Goal: Task Accomplishment & Management: Manage account settings

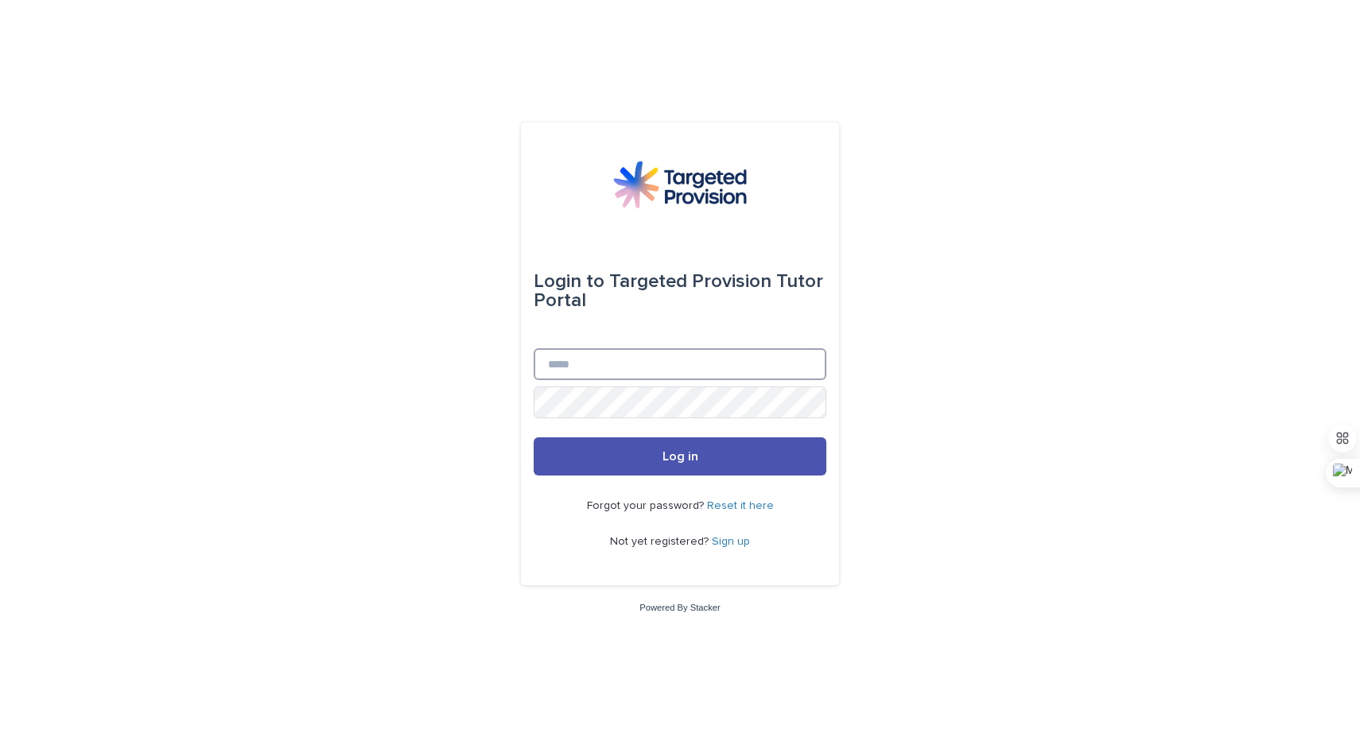
click at [561, 356] on input "Email" at bounding box center [680, 364] width 293 height 32
type input "**********"
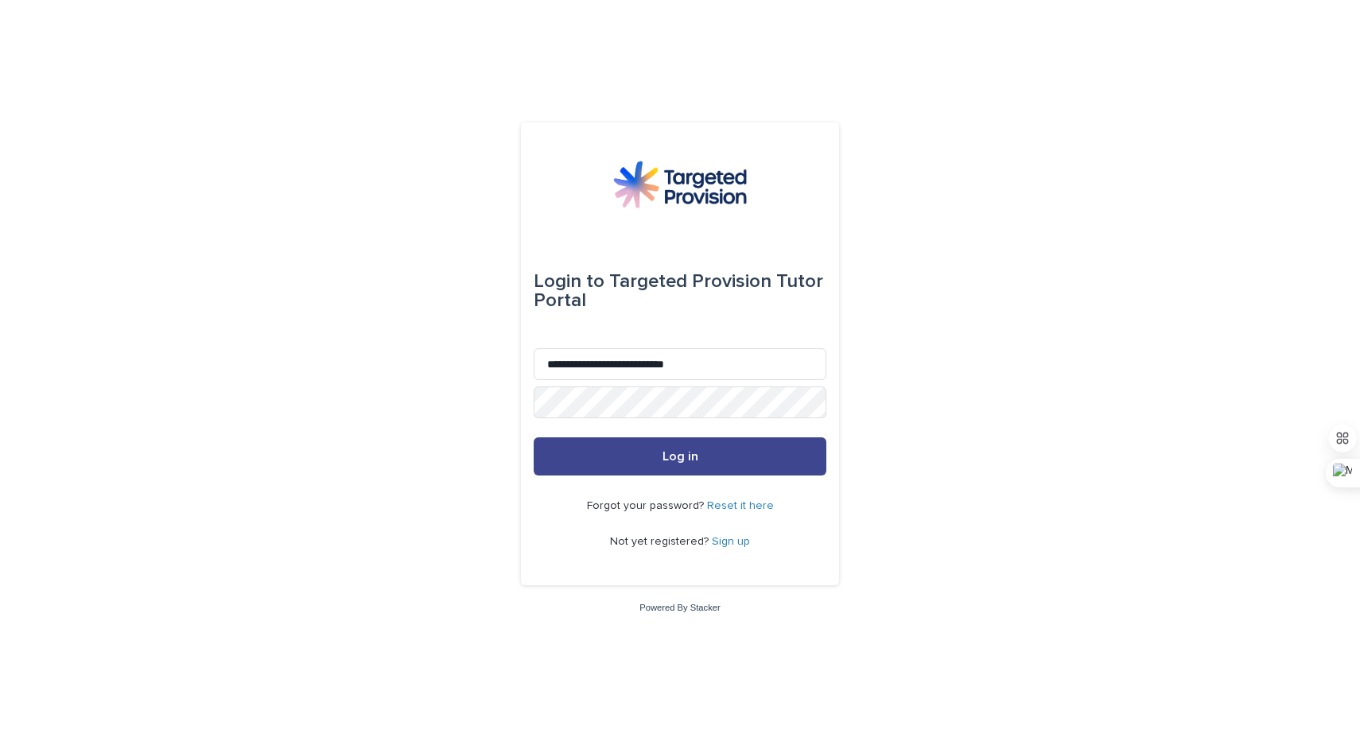
click at [698, 448] on button "Log in" at bounding box center [680, 457] width 293 height 38
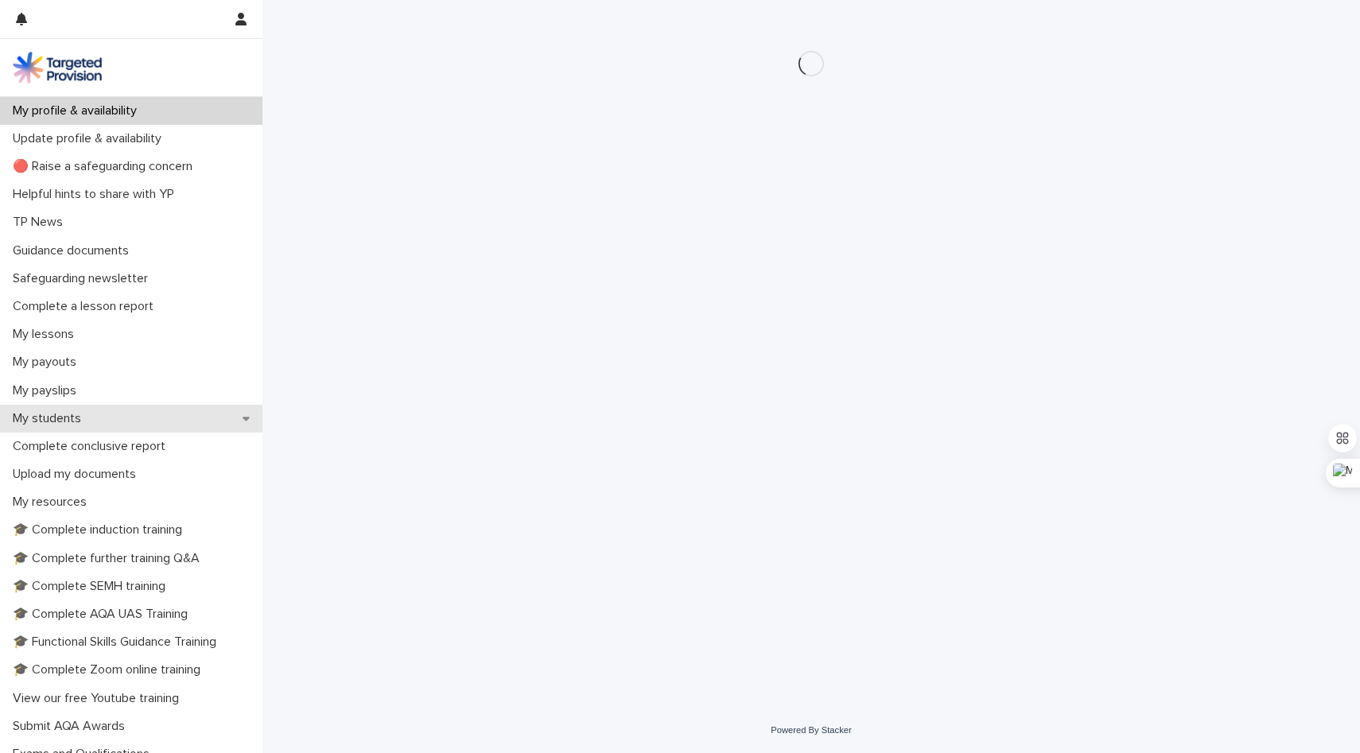
click at [65, 411] on div "My students" at bounding box center [131, 419] width 263 height 28
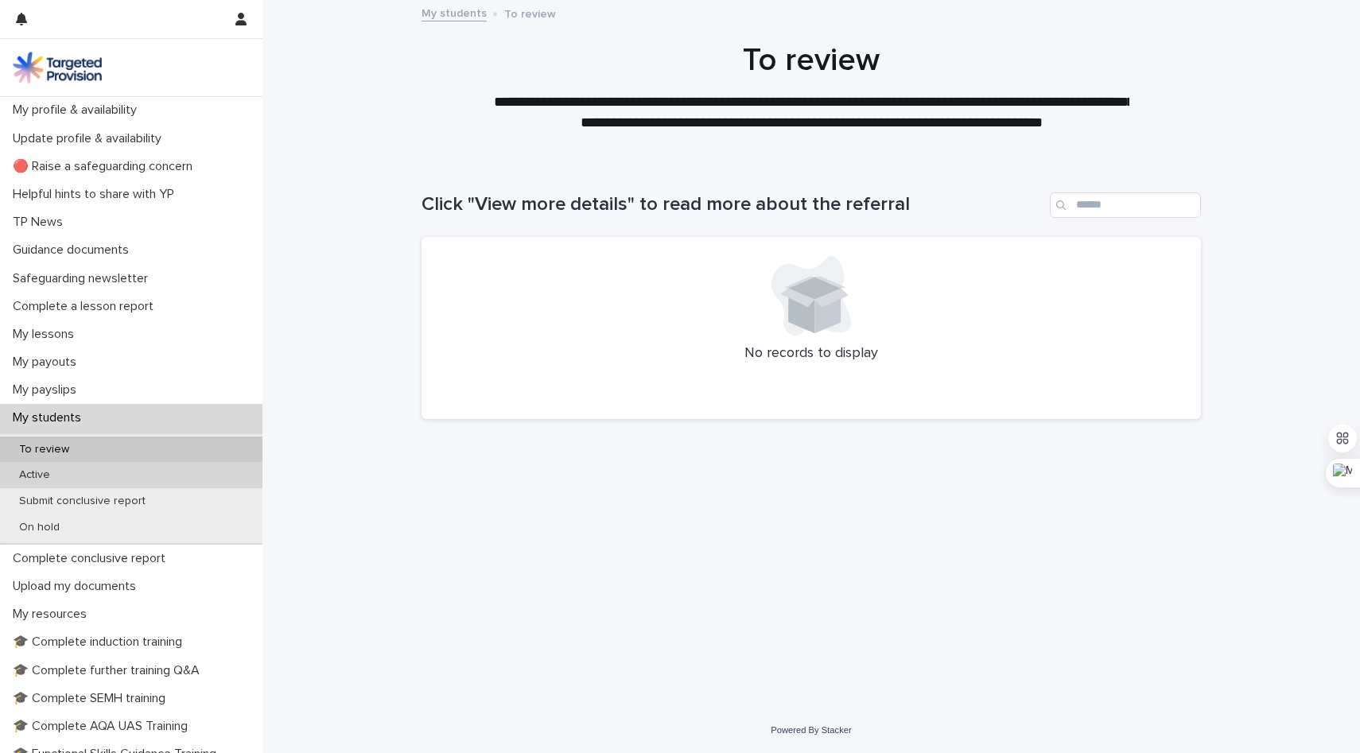
click at [78, 477] on div "Active" at bounding box center [131, 475] width 263 height 26
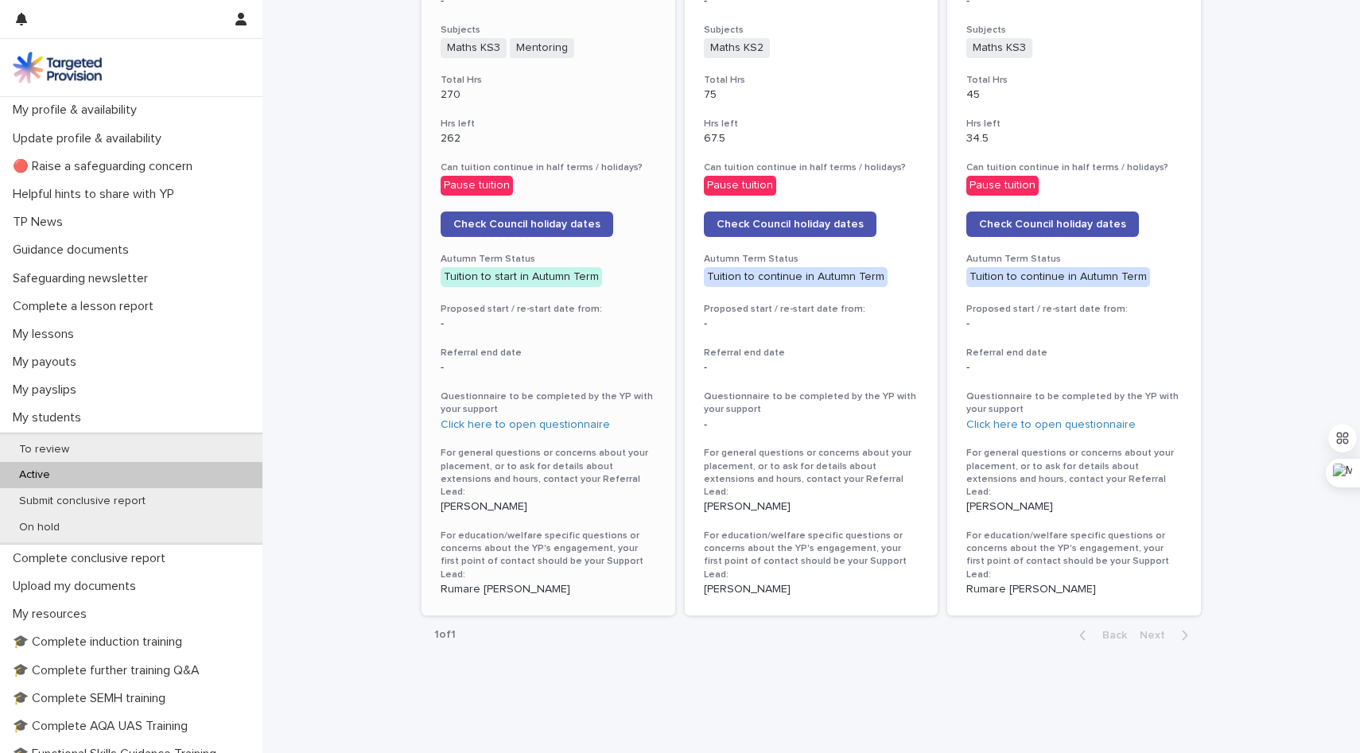
scroll to position [718, 0]
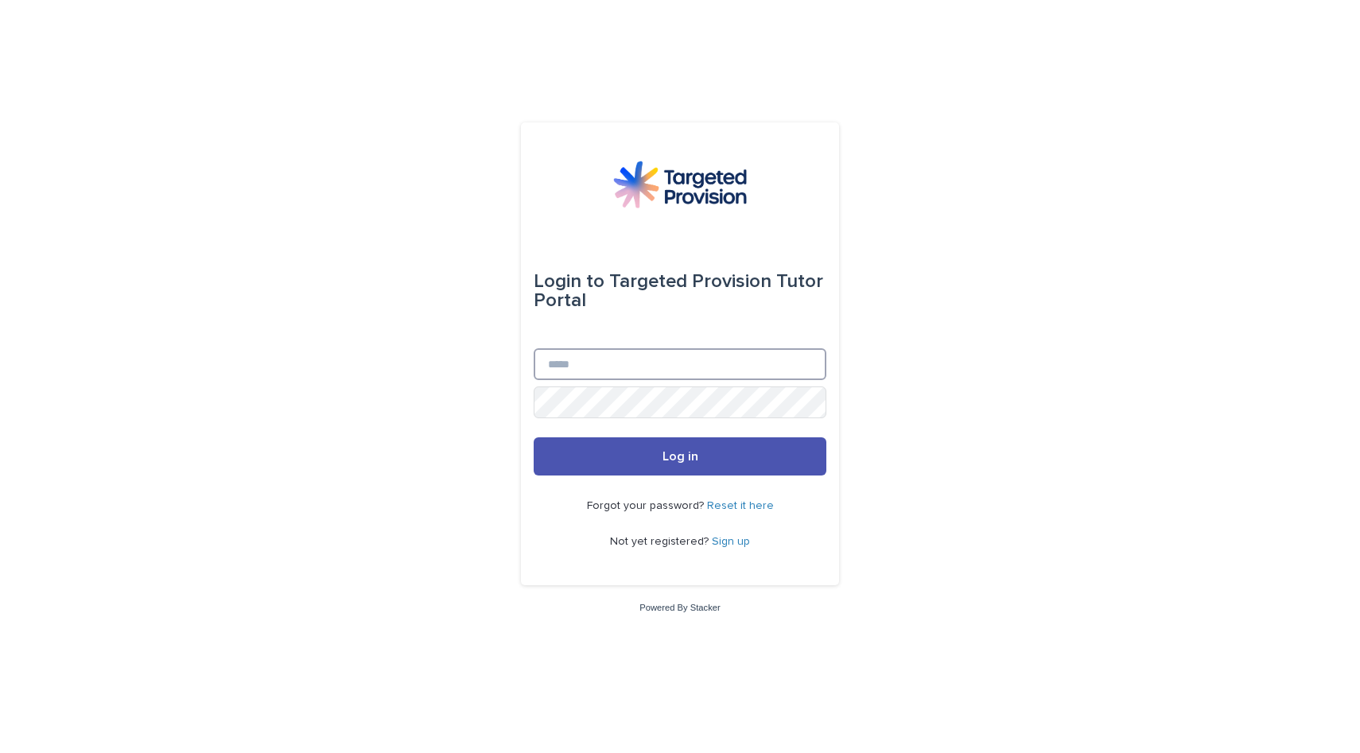
click at [625, 366] on input "Email" at bounding box center [680, 364] width 293 height 32
type input "**********"
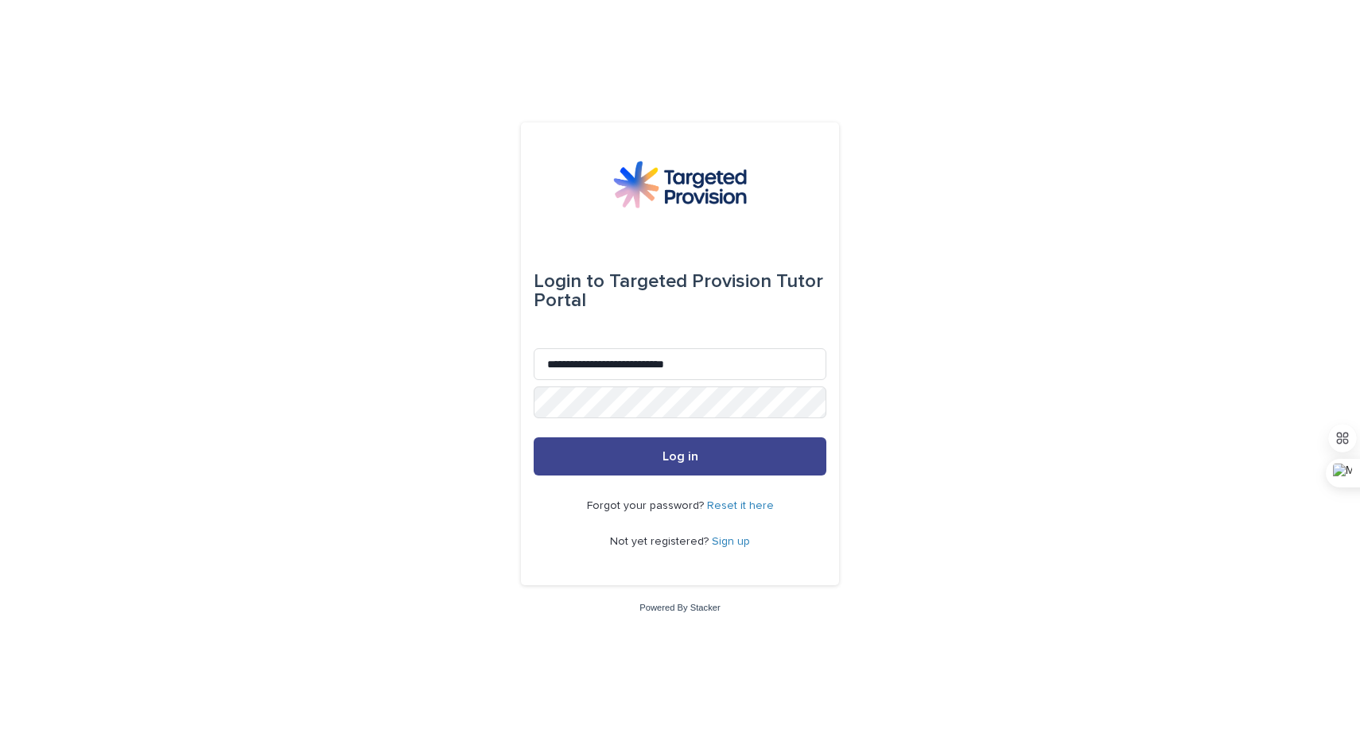
click at [660, 461] on button "Log in" at bounding box center [680, 457] width 293 height 38
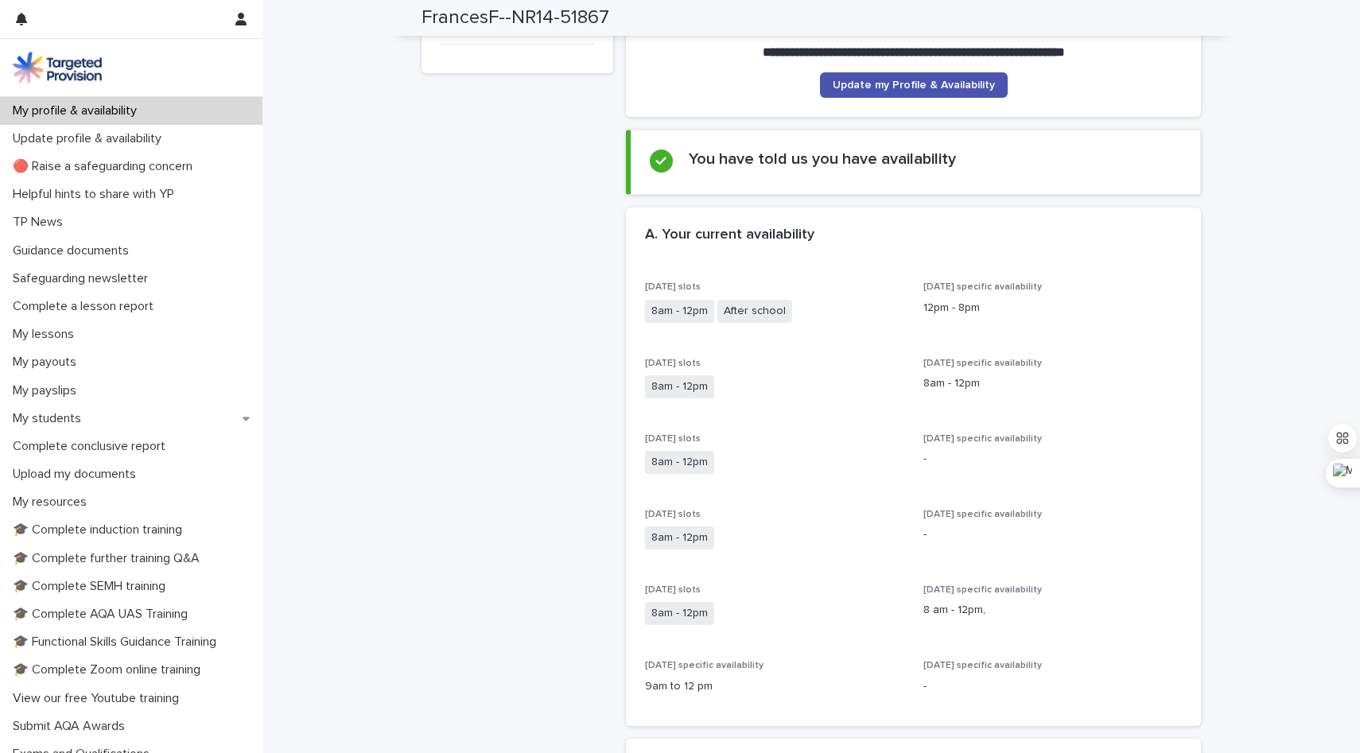
scroll to position [201, 0]
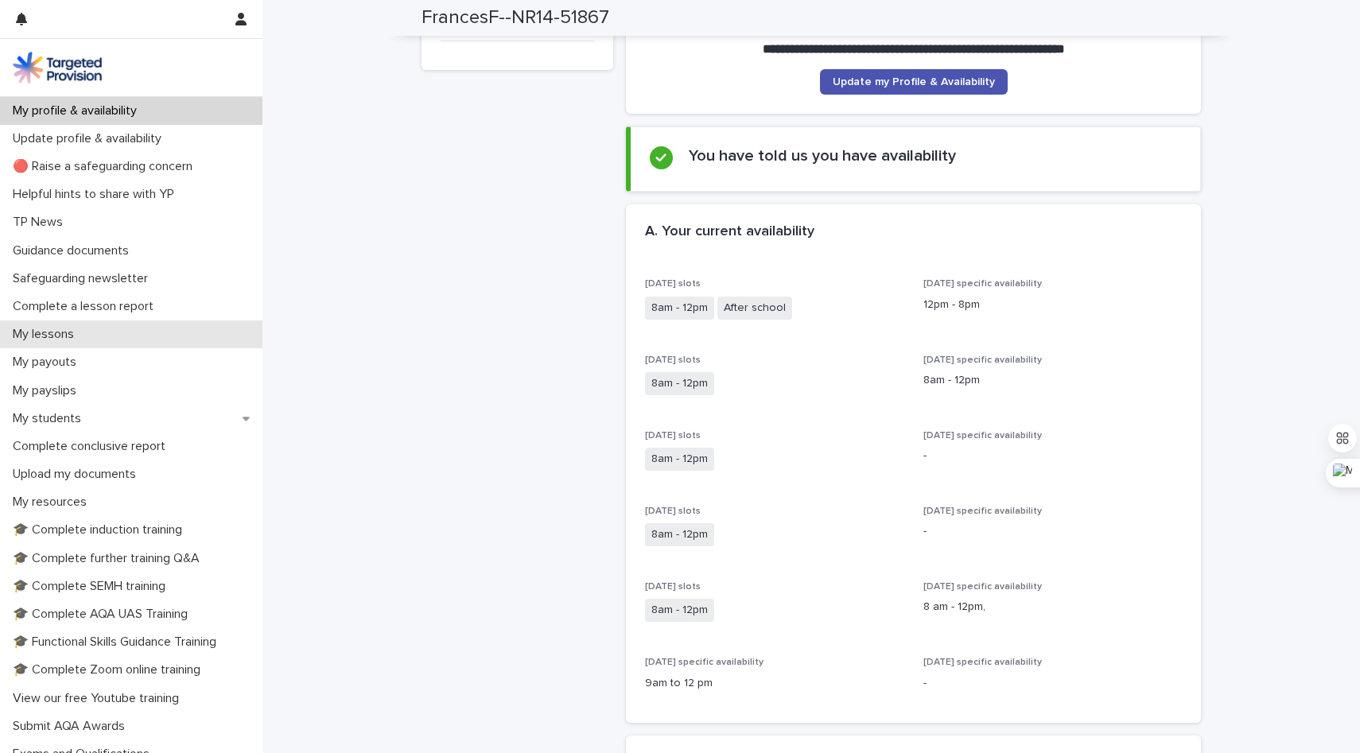
click at [56, 333] on p "My lessons" at bounding box center [46, 334] width 80 height 15
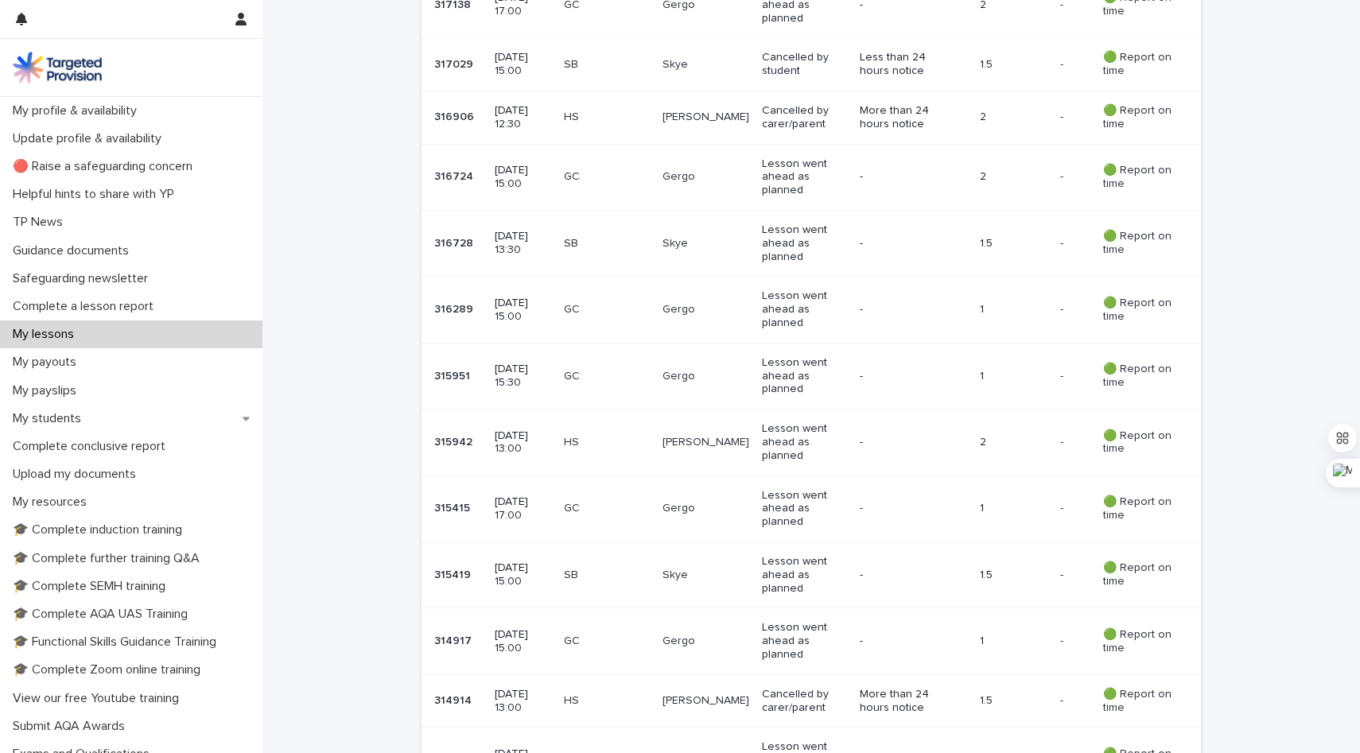
scroll to position [276, 0]
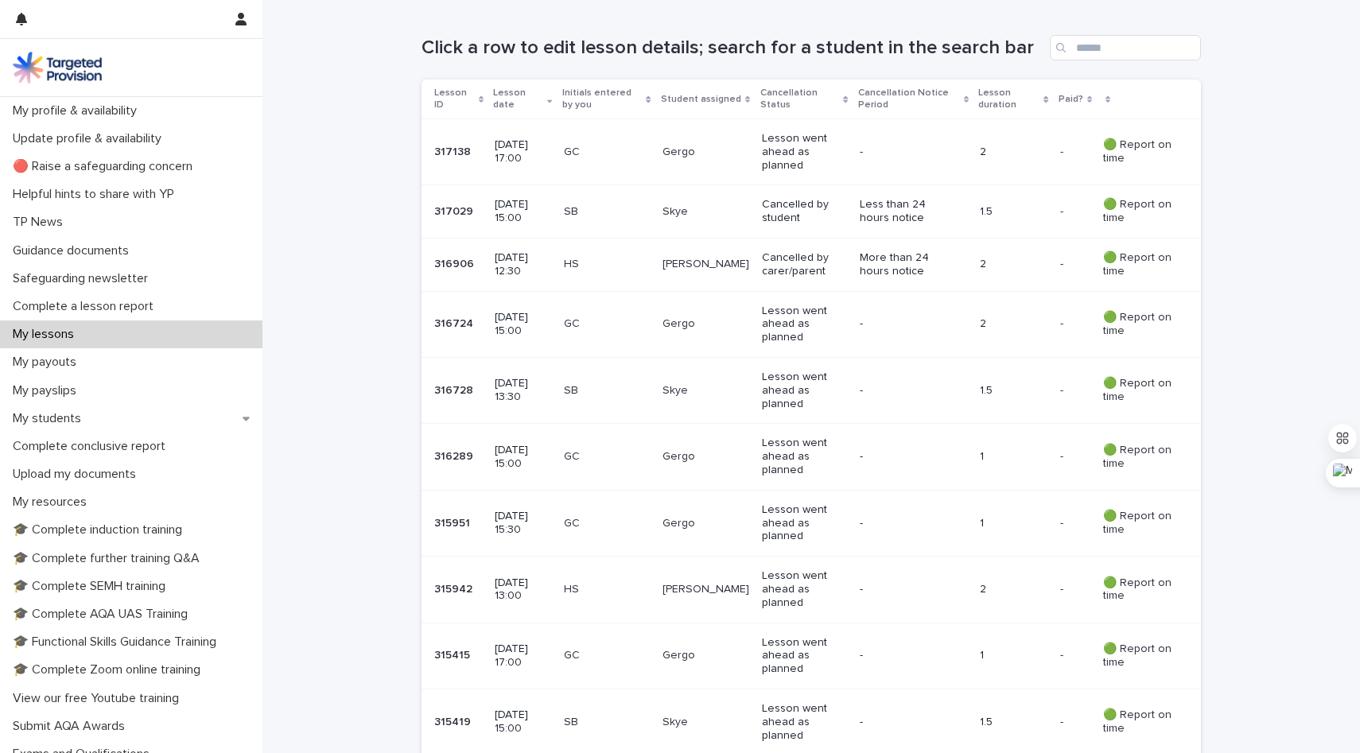
click at [1112, 145] on p "🟢 Report on time" at bounding box center [1139, 151] width 72 height 27
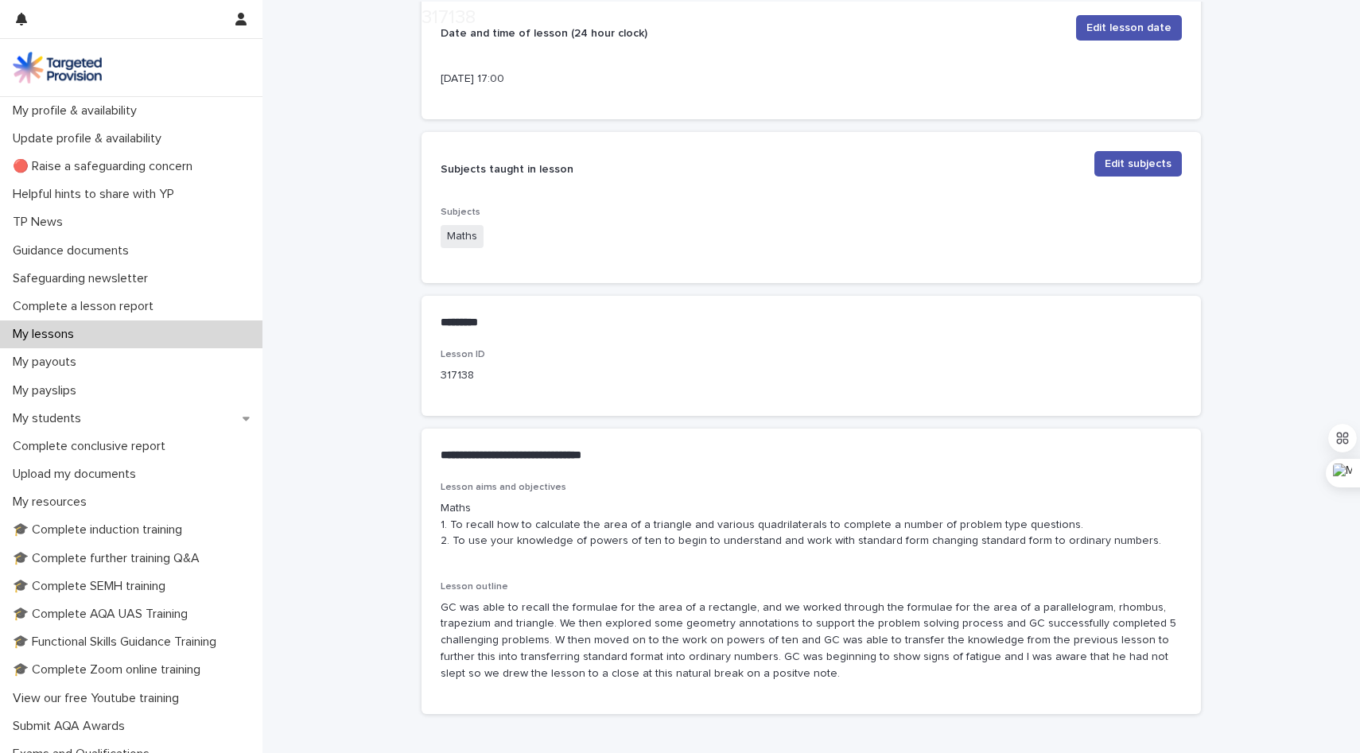
scroll to position [628, 0]
